Goal: Obtain resource: Download file/media

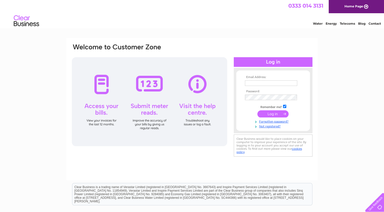
type input "[PERSON_NAME][EMAIL_ADDRESS][DOMAIN_NAME]"
click at [270, 111] on input "submit" at bounding box center [272, 113] width 31 height 7
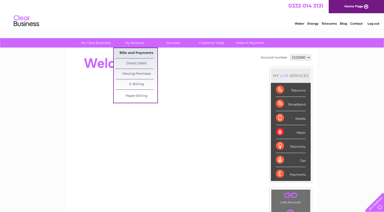
click at [130, 52] on link "Bills and Payments" at bounding box center [136, 53] width 42 height 10
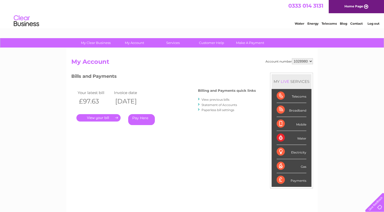
click at [208, 98] on link "View previous bills" at bounding box center [215, 99] width 28 height 4
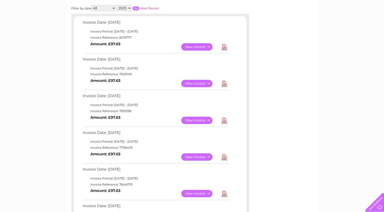
scroll to position [51, 0]
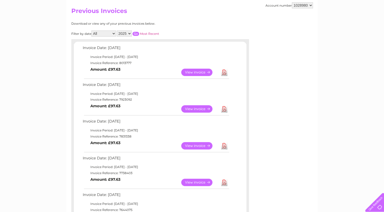
click at [194, 143] on link "View" at bounding box center [199, 145] width 37 height 7
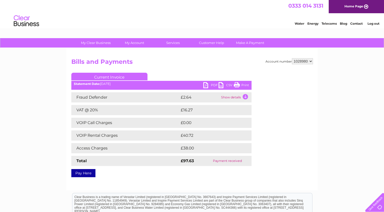
click at [207, 84] on link "PDF" at bounding box center [210, 85] width 15 height 7
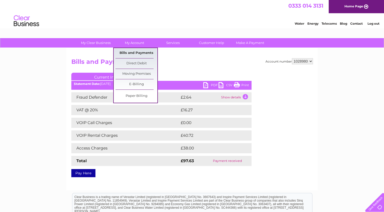
click at [139, 52] on link "Bills and Payments" at bounding box center [136, 53] width 42 height 10
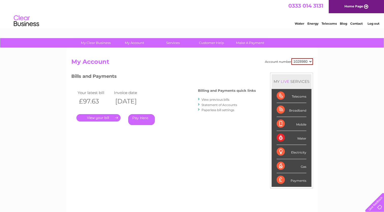
click at [208, 98] on link "View previous bills" at bounding box center [215, 99] width 28 height 4
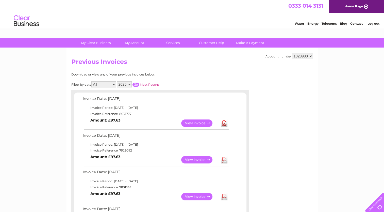
click at [195, 156] on link "View" at bounding box center [199, 159] width 37 height 7
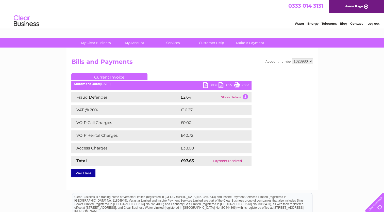
click at [206, 82] on link "PDF" at bounding box center [210, 85] width 15 height 7
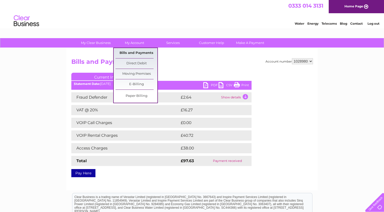
click at [140, 52] on link "Bills and Payments" at bounding box center [136, 53] width 42 height 10
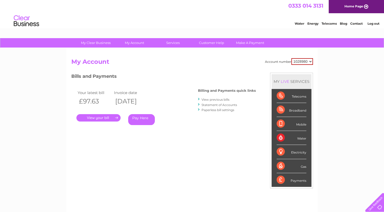
click at [222, 97] on link "View previous bills" at bounding box center [215, 99] width 28 height 4
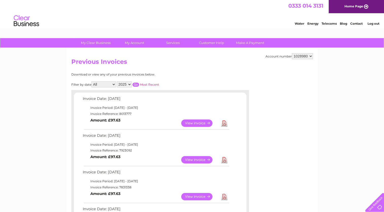
click at [191, 120] on link "View" at bounding box center [199, 122] width 37 height 7
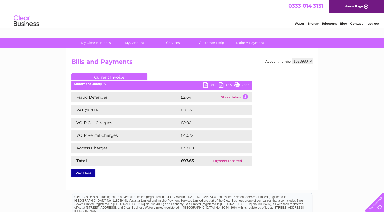
click at [207, 83] on link "PDF" at bounding box center [210, 85] width 15 height 7
